Goal: Use online tool/utility

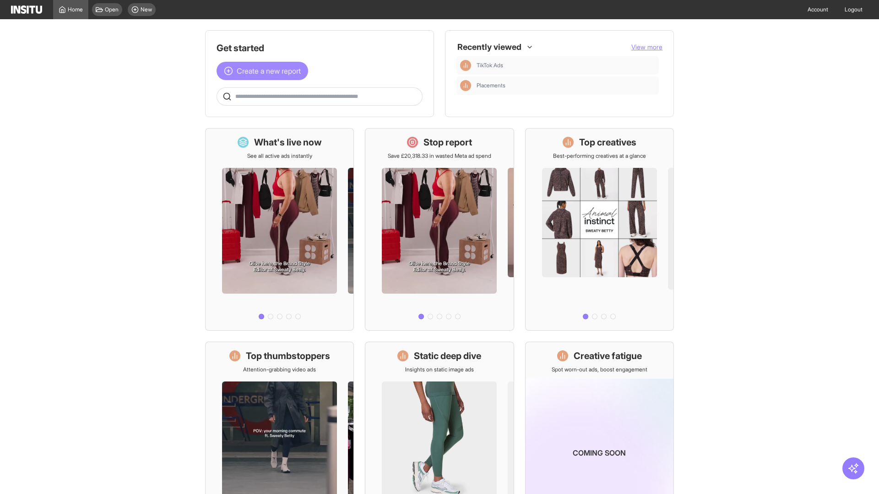
click at [265, 71] on span "Create a new report" at bounding box center [269, 70] width 64 height 11
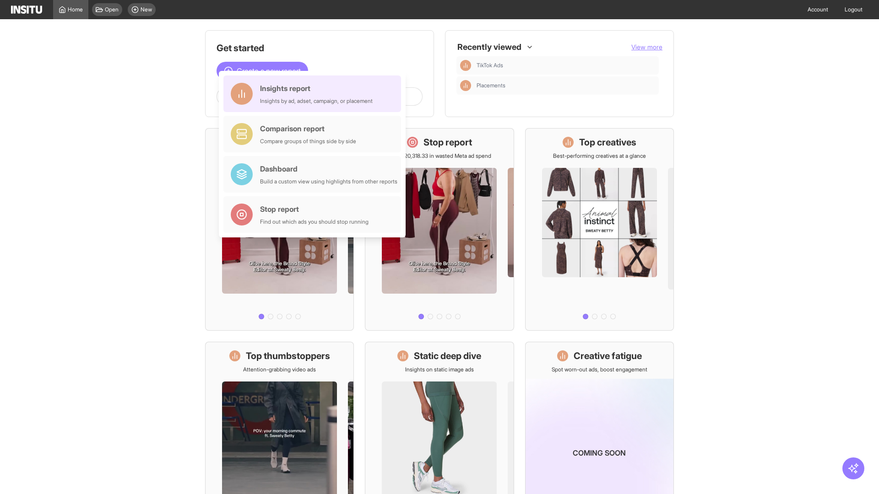
click at [315, 94] on div "Insights report Insights by ad, adset, campaign, or placement" at bounding box center [316, 94] width 113 height 22
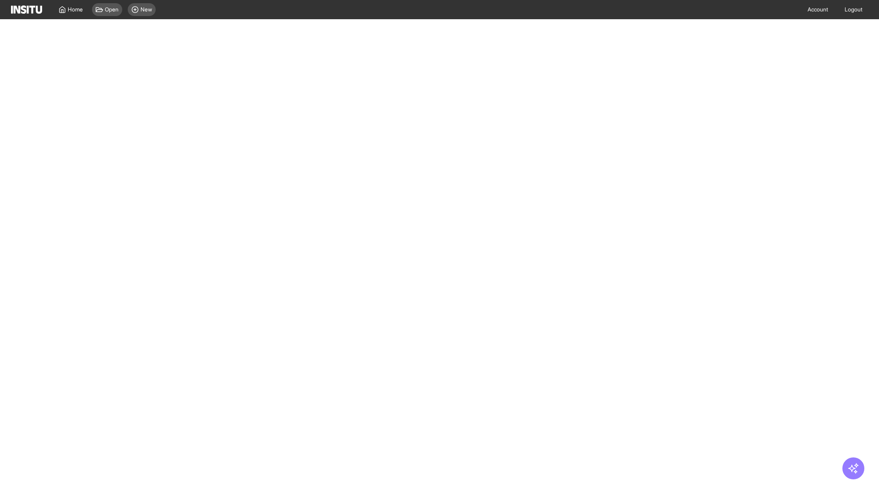
select select "**"
